Goal: Find specific page/section: Find specific page/section

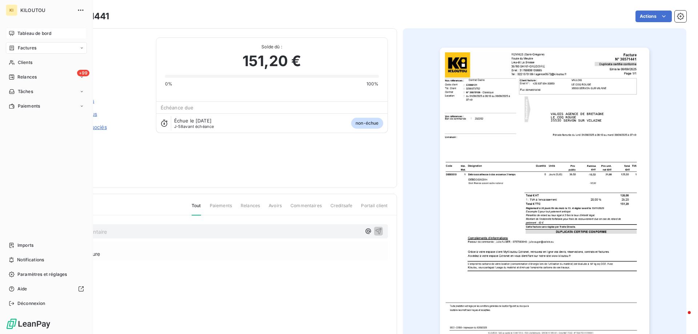
click at [26, 31] on span "Tableau de bord" at bounding box center [34, 33] width 34 height 7
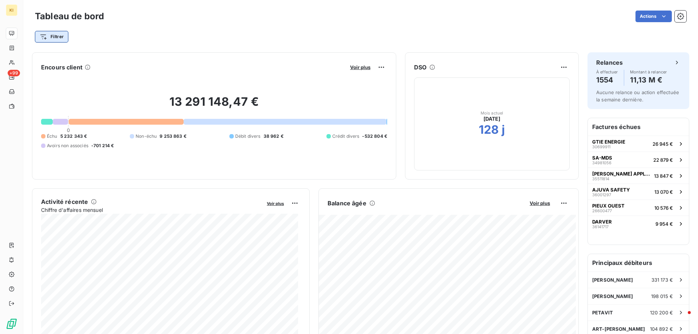
click at [60, 37] on html "KI +99 Tableau de bord Actions Filtrer Encours client Voir plus 13 291 148,47 €…" at bounding box center [349, 167] width 698 height 334
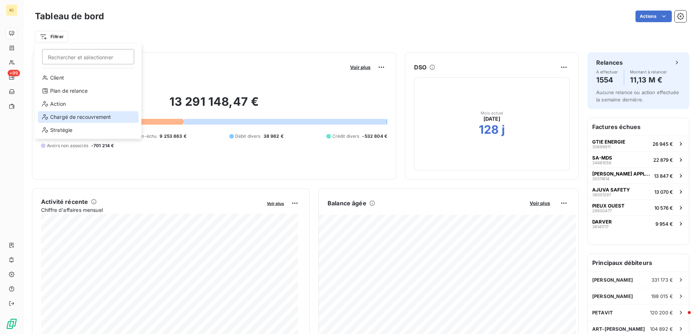
click at [73, 115] on div "Chargé de recouvrement" at bounding box center [88, 117] width 101 height 12
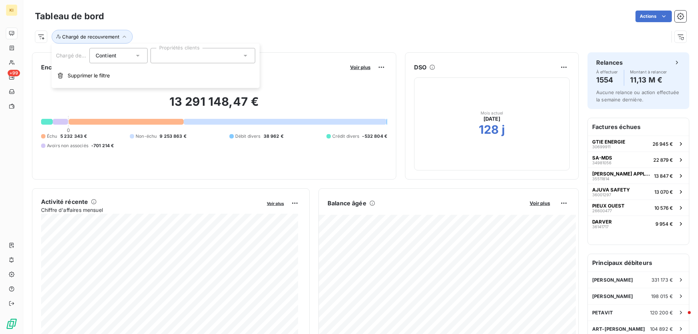
click at [174, 52] on div at bounding box center [203, 55] width 105 height 15
click at [170, 75] on span "[PERSON_NAME]" at bounding box center [184, 73] width 33 height 4
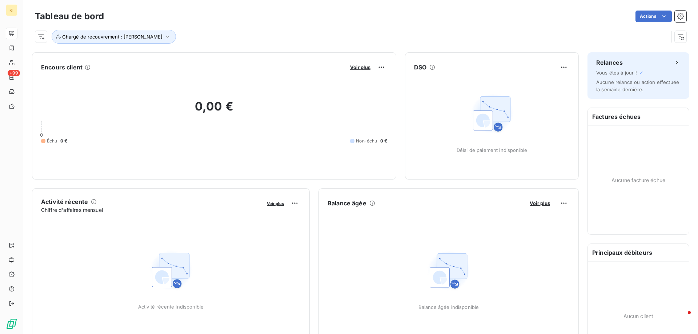
click at [147, 35] on span "Chargé de recouvrement : [PERSON_NAME]" at bounding box center [112, 37] width 100 height 6
click at [179, 58] on div "[PERSON_NAME]" at bounding box center [179, 55] width 44 height 9
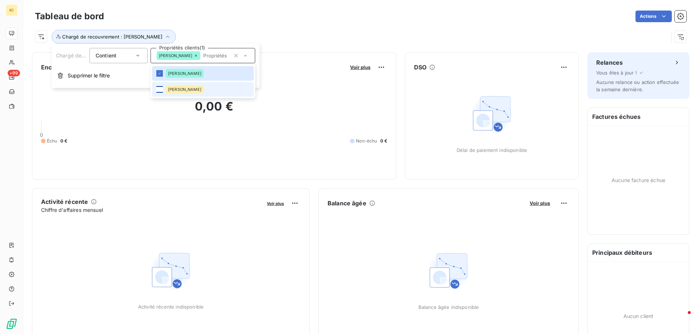
click at [161, 88] on div at bounding box center [159, 89] width 7 height 7
click at [160, 75] on icon at bounding box center [160, 73] width 4 height 4
click at [233, 24] on div "Tableau de bord Actions" at bounding box center [361, 16] width 652 height 15
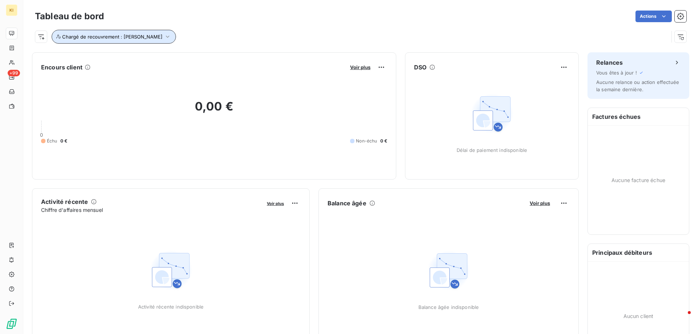
click at [152, 40] on button "Chargé de recouvrement : [PERSON_NAME]" at bounding box center [114, 37] width 124 height 14
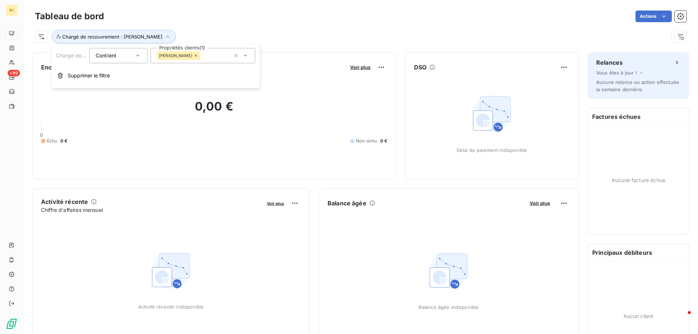
click at [131, 57] on div "Contient is" at bounding box center [115, 56] width 39 height 10
click at [211, 33] on div "Chargé de recouvrement : [PERSON_NAME]" at bounding box center [352, 37] width 634 height 14
click at [351, 68] on span "Voir plus" at bounding box center [360, 67] width 20 height 6
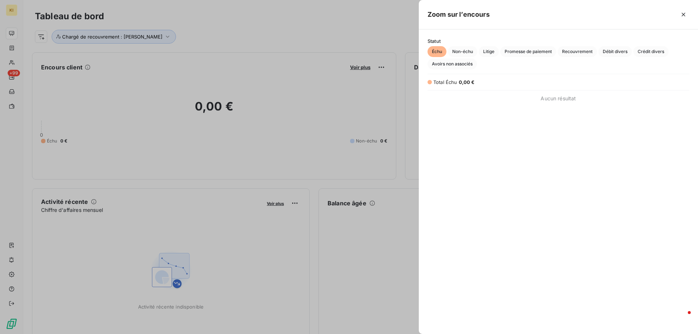
click at [345, 29] on div at bounding box center [349, 167] width 698 height 334
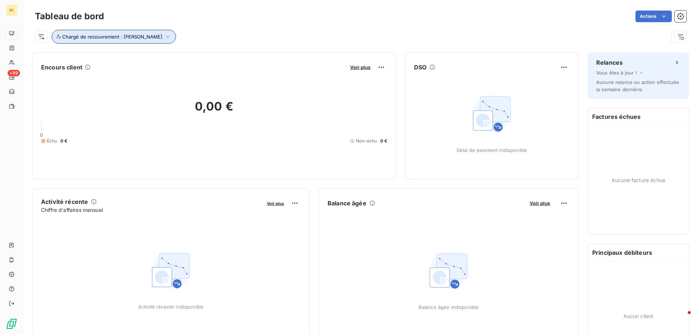
click at [91, 37] on span "Chargé de recouvrement : [PERSON_NAME]" at bounding box center [112, 37] width 100 height 6
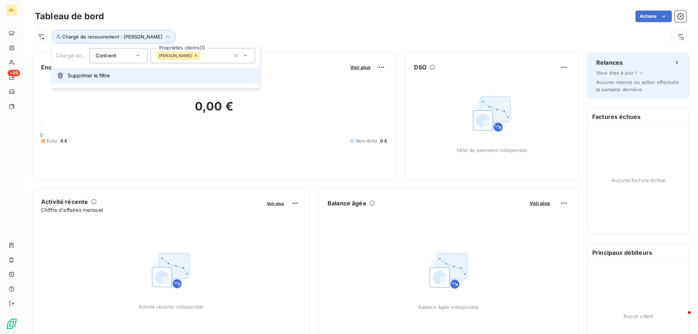
click at [91, 73] on span "Supprimer le filtre" at bounding box center [89, 75] width 42 height 7
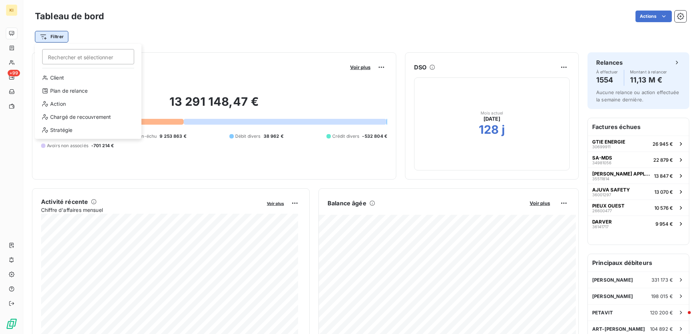
click at [60, 37] on html "KI +99 Tableau de bord Actions Filtrer Rechercher et sélectionner Client Plan d…" at bounding box center [349, 167] width 698 height 334
click at [61, 116] on div "Chargé de recouvrement" at bounding box center [88, 117] width 101 height 12
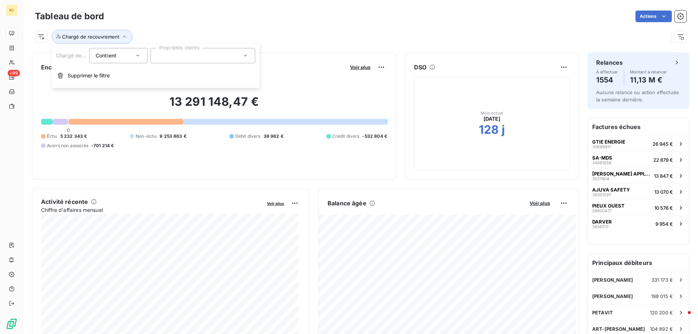
click at [176, 57] on div at bounding box center [203, 55] width 105 height 15
click at [178, 77] on div "[PERSON_NAME]" at bounding box center [185, 73] width 38 height 9
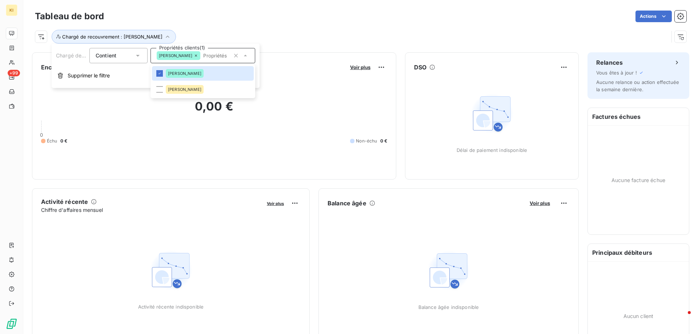
drag, startPoint x: 222, startPoint y: 19, endPoint x: 192, endPoint y: 22, distance: 29.3
click at [222, 19] on div "Actions" at bounding box center [400, 17] width 574 height 12
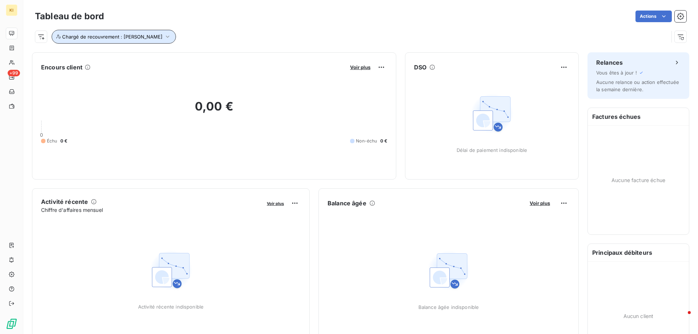
click at [147, 38] on span "Chargé de recouvrement : [PERSON_NAME]" at bounding box center [112, 37] width 100 height 6
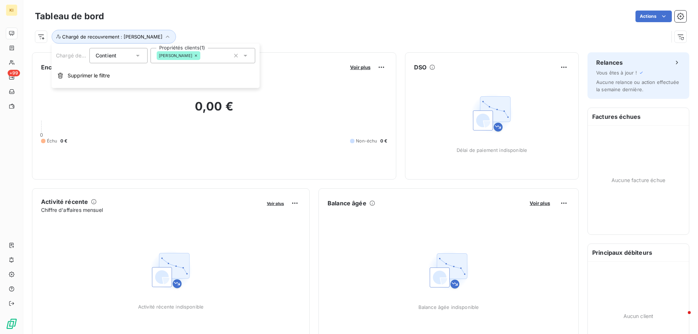
click at [84, 74] on span "Supprimer le filtre" at bounding box center [89, 75] width 42 height 7
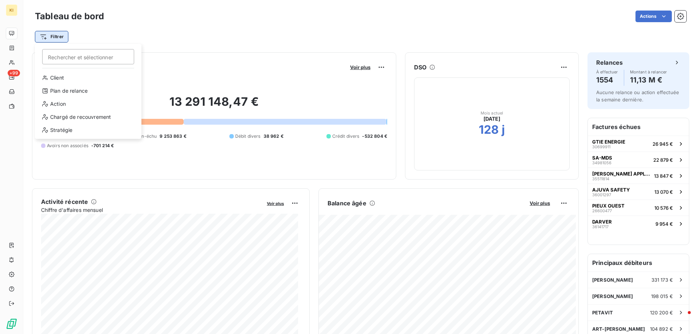
click at [51, 37] on html "KI +99 Tableau de bord Actions Filtrer Rechercher et sélectionner Client Plan d…" at bounding box center [349, 167] width 698 height 334
click at [70, 121] on div "Chargé de recouvrement" at bounding box center [88, 117] width 101 height 12
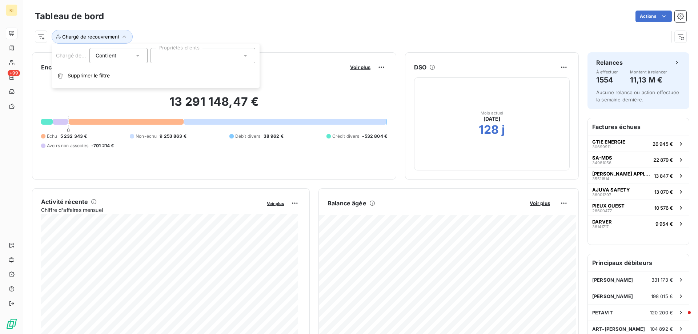
click at [164, 54] on div at bounding box center [203, 55] width 105 height 15
click at [177, 90] on span "[PERSON_NAME]" at bounding box center [184, 89] width 33 height 4
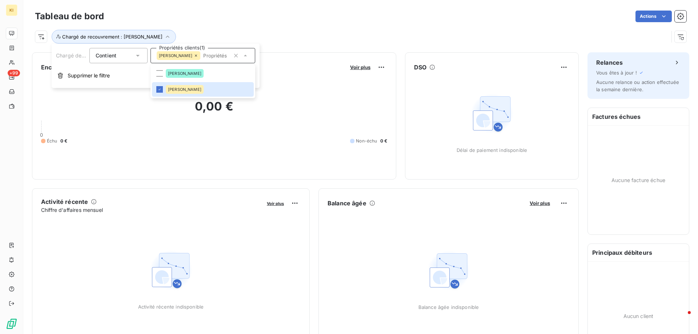
click at [243, 21] on div "Actions" at bounding box center [400, 17] width 574 height 12
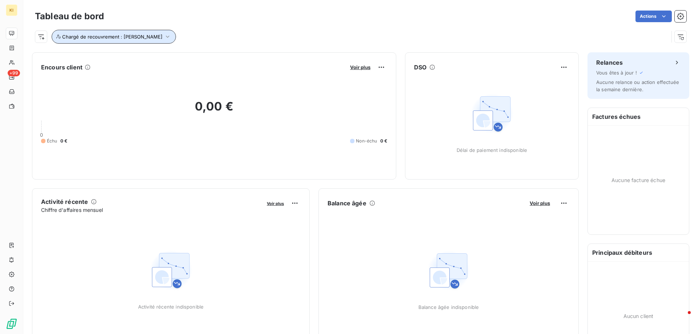
click at [117, 36] on span "Chargé de recouvrement : [PERSON_NAME]" at bounding box center [112, 37] width 100 height 6
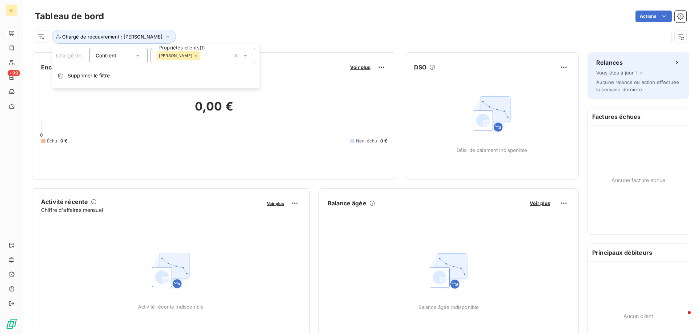
click at [177, 56] on span "[PERSON_NAME]" at bounding box center [175, 55] width 33 height 4
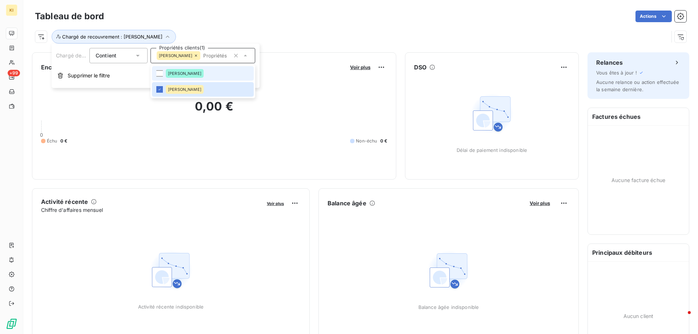
click at [174, 75] on span "[PERSON_NAME]" at bounding box center [184, 73] width 33 height 4
click at [252, 22] on div "Actions" at bounding box center [400, 17] width 574 height 12
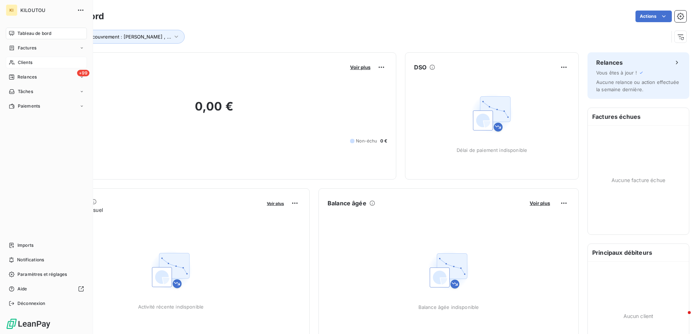
click at [21, 63] on span "Clients" at bounding box center [25, 62] width 15 height 7
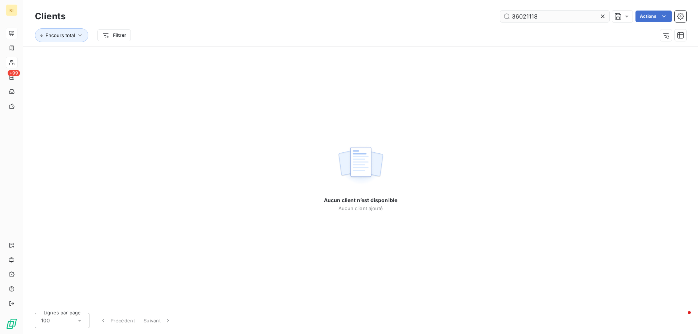
click at [523, 19] on input "36021118" at bounding box center [555, 17] width 109 height 12
type input "510940984"
click at [114, 36] on html "KI +99 Clients 510940984 Actions Encours total Filtrer Aucun client n’est dispo…" at bounding box center [349, 167] width 698 height 334
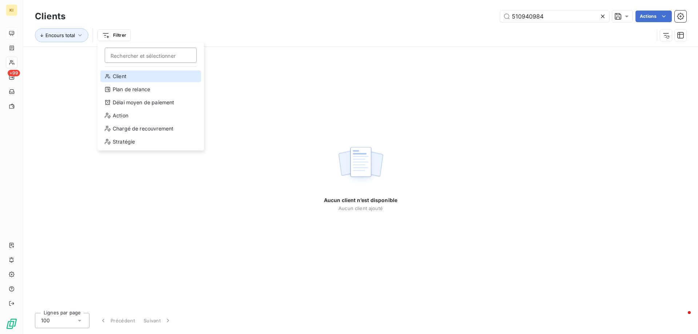
click at [119, 78] on div "Client" at bounding box center [150, 77] width 101 height 12
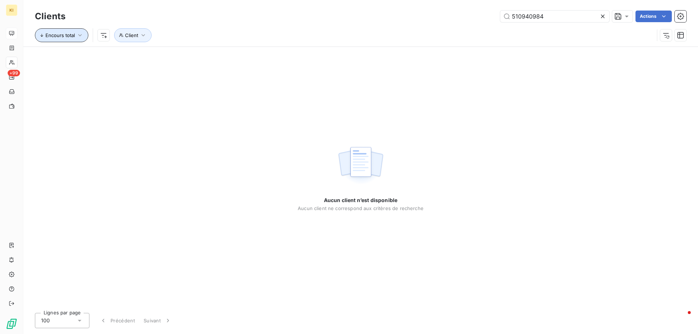
click at [64, 36] on span "Encours total" at bounding box center [59, 35] width 29 height 6
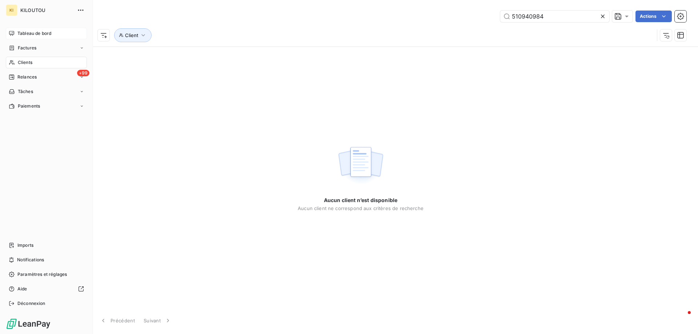
click at [28, 65] on span "Clients" at bounding box center [25, 62] width 15 height 7
click at [30, 35] on span "Tableau de bord" at bounding box center [34, 33] width 34 height 7
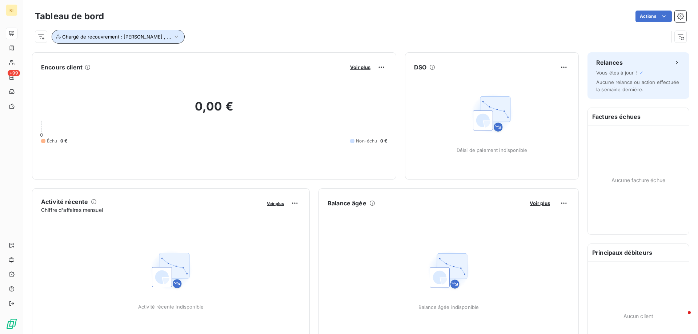
click at [115, 33] on button "Chargé de recouvrement : [PERSON_NAME] , ..." at bounding box center [118, 37] width 133 height 14
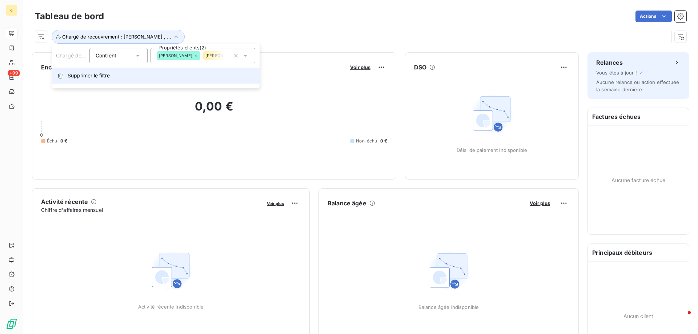
click at [106, 76] on span "Supprimer le filtre" at bounding box center [89, 75] width 42 height 7
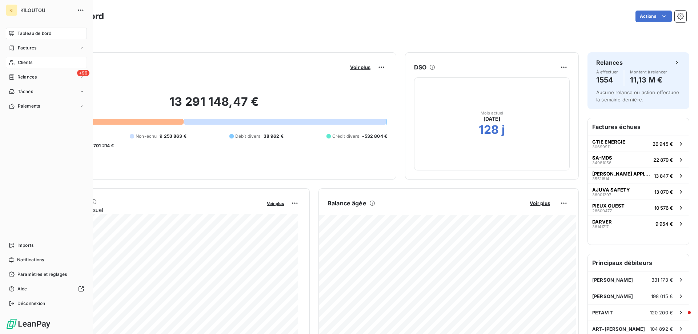
click at [24, 65] on span "Clients" at bounding box center [25, 62] width 15 height 7
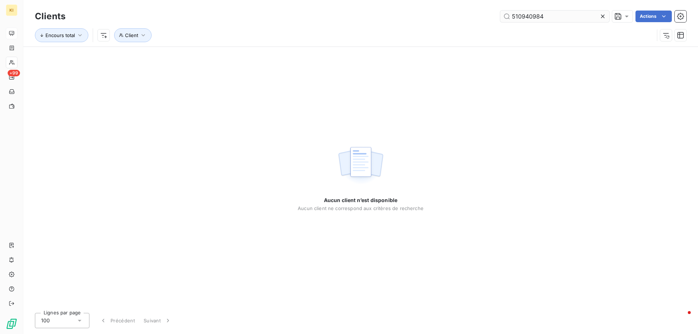
click at [521, 16] on input "510940984" at bounding box center [555, 17] width 109 height 12
click at [524, 19] on input "510940984" at bounding box center [555, 17] width 109 height 12
paste input "W2935811"
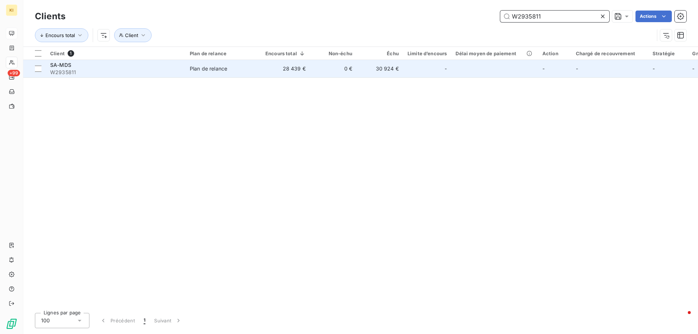
type input "W2935811"
click at [56, 68] on span "SA-MDS" at bounding box center [60, 65] width 21 height 6
